Goal: Information Seeking & Learning: Learn about a topic

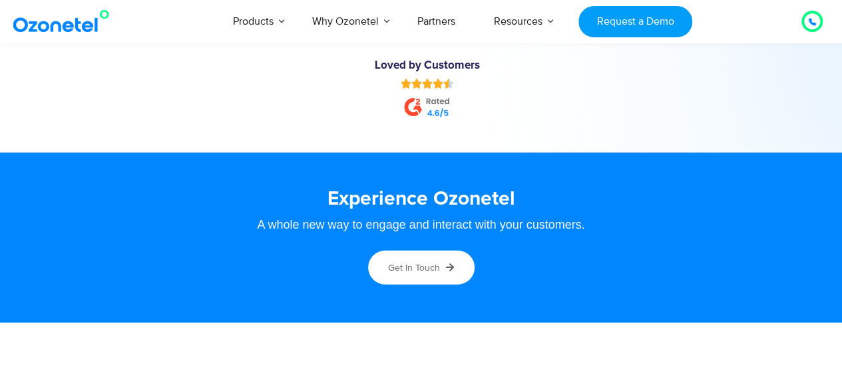
scroll to position [6822, 0]
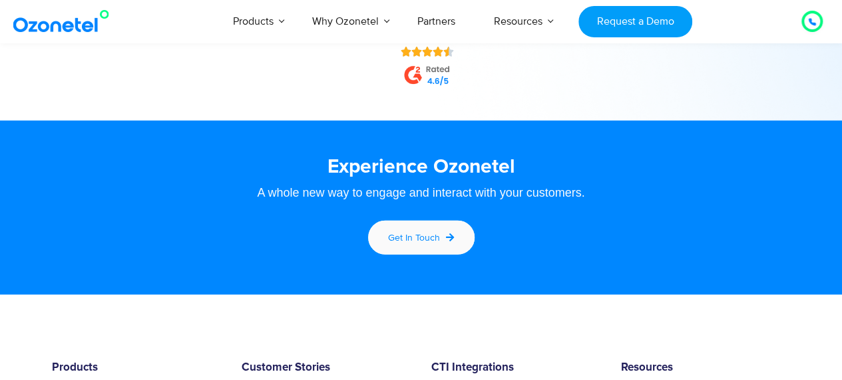
click at [434, 236] on span "Get in touch" at bounding box center [414, 237] width 52 height 11
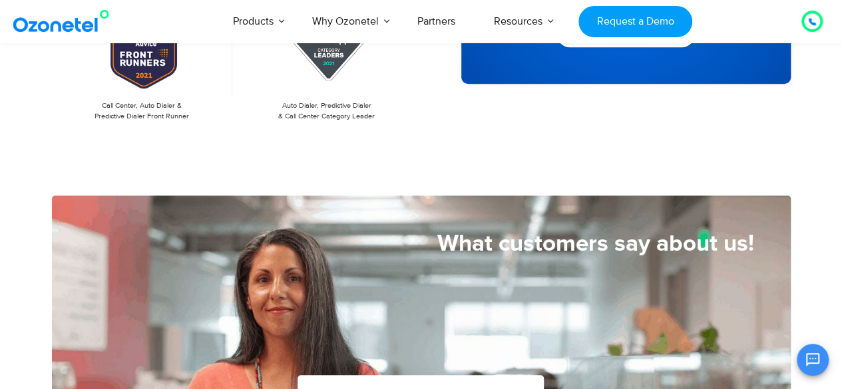
scroll to position [478, 0]
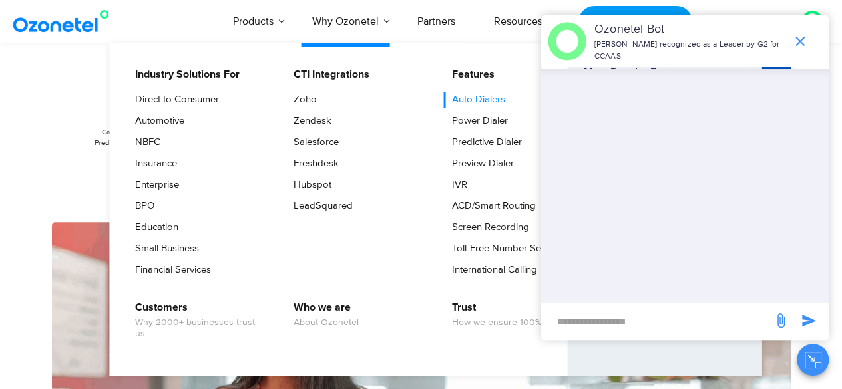
click at [478, 101] on link "Auto Dialers" at bounding box center [475, 100] width 64 height 16
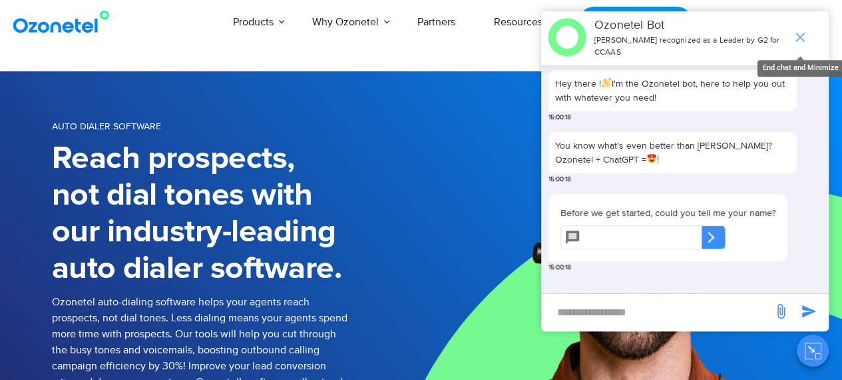
click at [799, 37] on icon "end chat or minimize" at bounding box center [800, 37] width 16 height 16
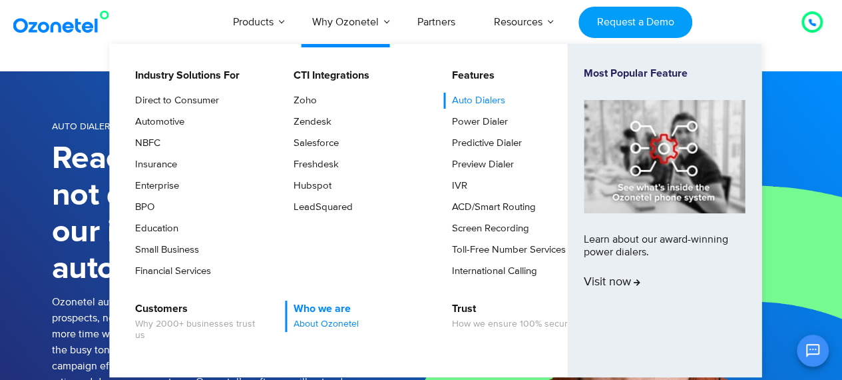
click at [334, 318] on span "About Ozonetel" at bounding box center [326, 323] width 65 height 11
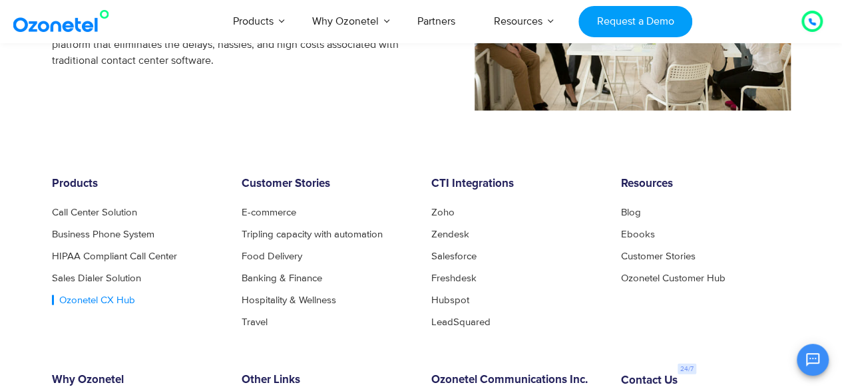
scroll to position [1225, 0]
